Goal: Task Accomplishment & Management: Manage account settings

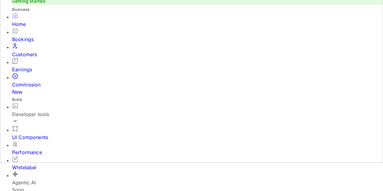
scroll to position [56, 0]
click at [39, 111] on div "Developer tools" at bounding box center [197, 114] width 370 height 7
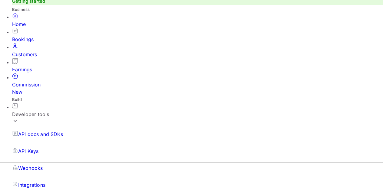
click at [29, 148] on p "API Keys" at bounding box center [28, 151] width 20 height 7
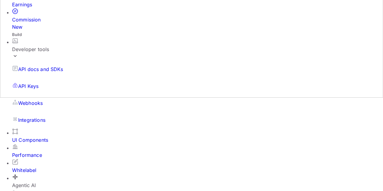
scroll to position [94, 0]
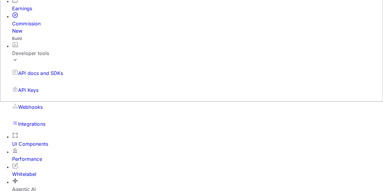
scroll to position [94, 0]
click at [36, 140] on div "UI Components" at bounding box center [197, 143] width 370 height 7
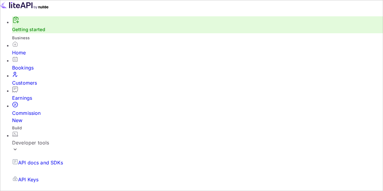
click at [36, 71] on div "Bookings" at bounding box center [197, 67] width 370 height 7
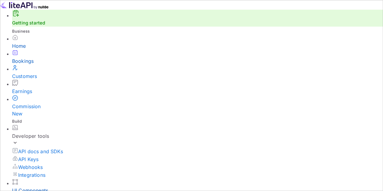
click at [24, 50] on div "Home" at bounding box center [197, 45] width 370 height 7
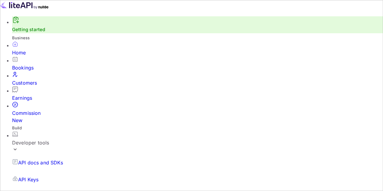
click at [29, 71] on div "Bookings" at bounding box center [197, 67] width 370 height 7
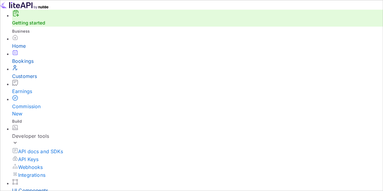
click at [30, 80] on div "Customers" at bounding box center [197, 76] width 370 height 7
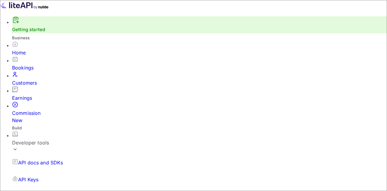
click at [28, 29] on div "Getting started" at bounding box center [199, 24] width 375 height 17
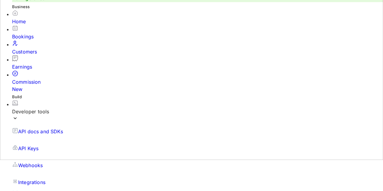
scroll to position [54, 0]
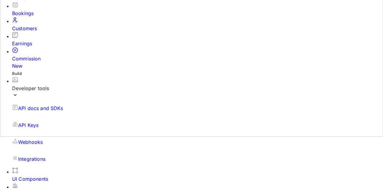
click at [32, 117] on div "API Keys" at bounding box center [197, 125] width 370 height 17
click at [27, 122] on p "API Keys" at bounding box center [28, 125] width 20 height 7
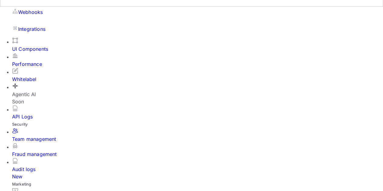
scroll to position [200, 0]
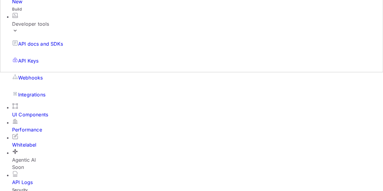
scroll to position [119, 0]
